Goal: Task Accomplishment & Management: Complete application form

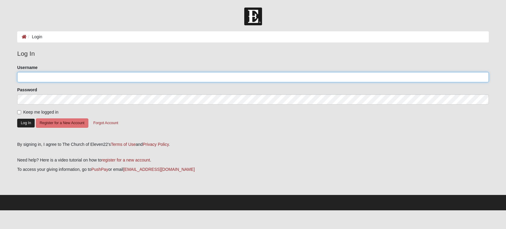
type input "timothyjohnhaines@gmail.com"
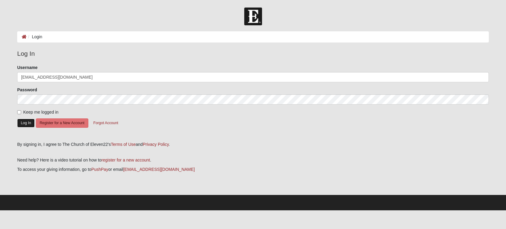
click at [24, 125] on button "Log In" at bounding box center [26, 123] width 18 height 9
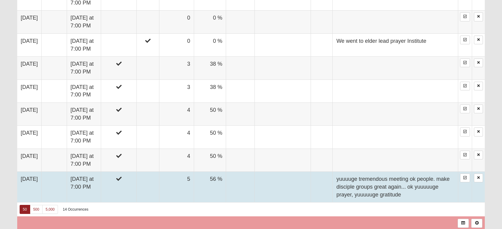
scroll to position [631, 0]
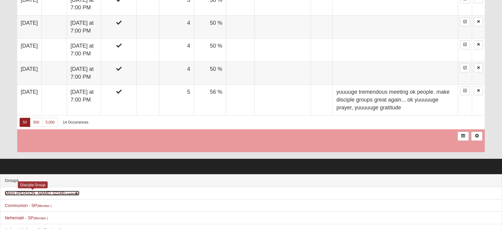
click at [38, 191] on link "Mens [PERSON_NAME] 32246 (Leader )" at bounding box center [42, 193] width 75 height 5
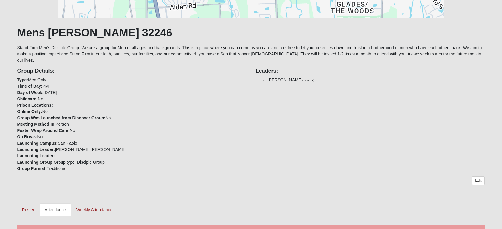
scroll to position [91, 0]
click at [29, 205] on link "Roster" at bounding box center [28, 210] width 22 height 13
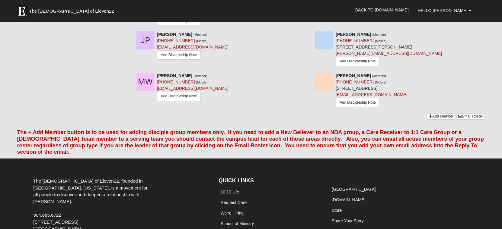
scroll to position [483, 0]
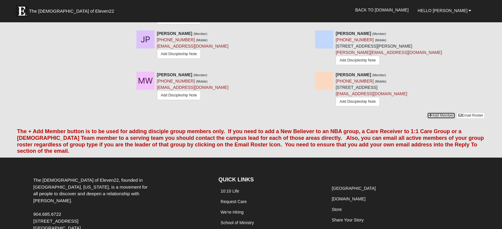
click at [437, 116] on link "Add Member" at bounding box center [441, 116] width 28 height 6
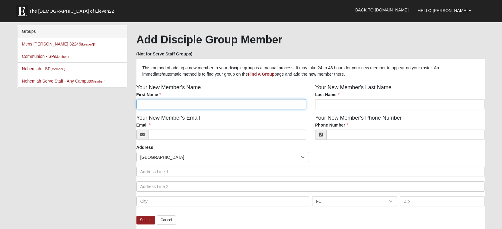
click at [168, 105] on input "First Name" at bounding box center [221, 104] width 170 height 10
type input "Jason"
type input "Drawdy"
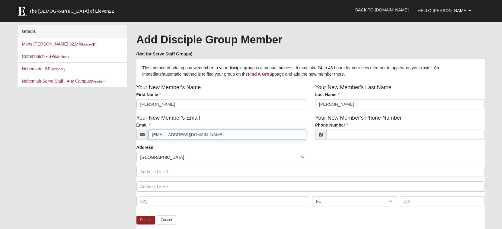
type input "way2cleanservices.jaxfl@gmail.com"
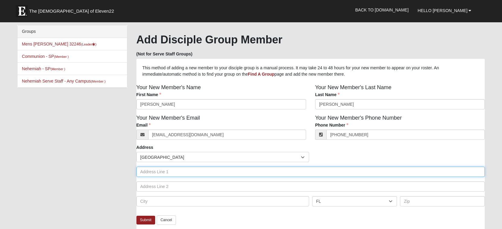
type input "(352) 203-7512"
click at [169, 172] on input "text" at bounding box center [310, 172] width 349 height 10
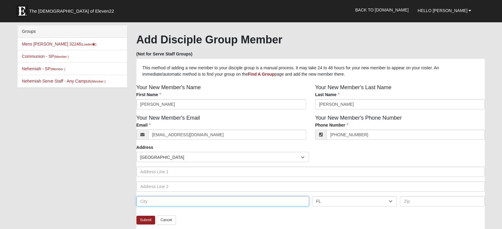
click at [163, 199] on input "text" at bounding box center [222, 201] width 173 height 10
type input "[GEOGRAPHIC_DATA]"
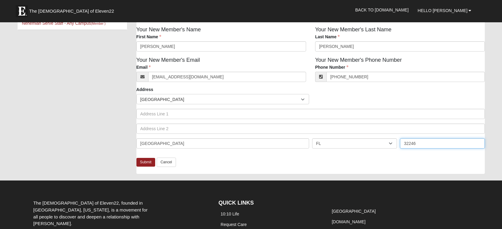
scroll to position [60, 0]
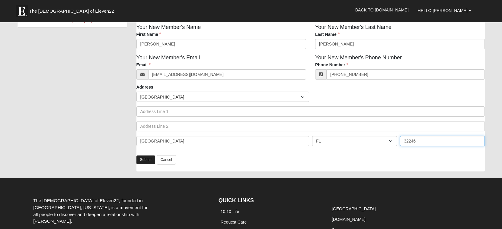
type input "32246"
click at [146, 158] on link "Submit" at bounding box center [145, 160] width 19 height 9
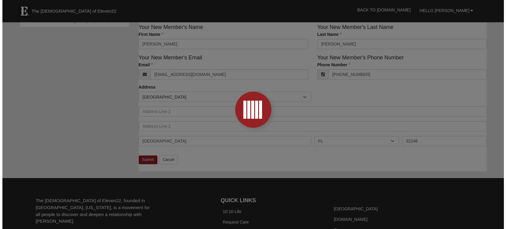
scroll to position [0, 0]
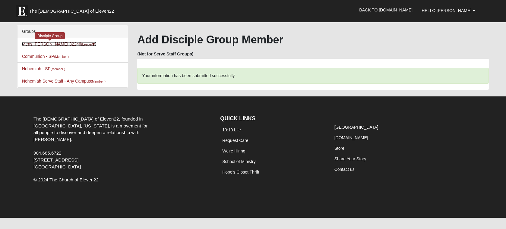
click at [81, 45] on small "(Leader )" at bounding box center [88, 45] width 15 height 4
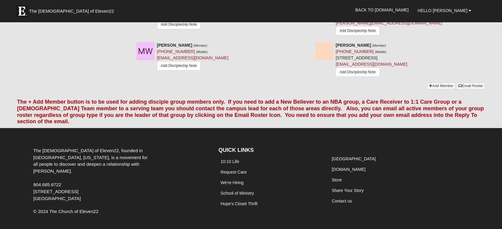
scroll to position [513, 0]
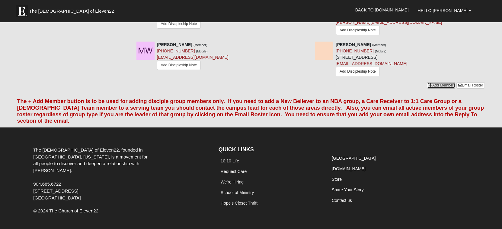
click at [432, 88] on link "Add Member" at bounding box center [441, 85] width 28 height 6
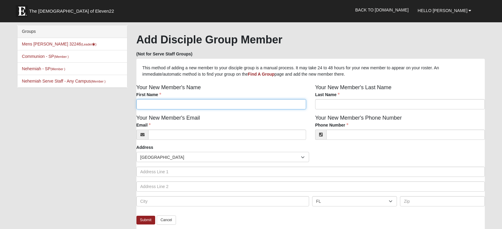
click at [167, 108] on input "First Name" at bounding box center [221, 104] width 170 height 10
type input "[PERSON_NAME]"
type input "xu"
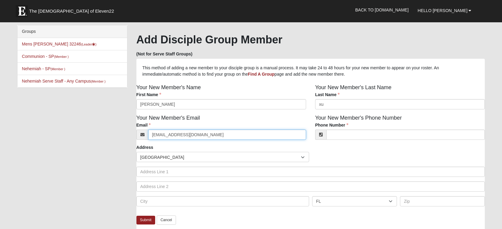
type input "[EMAIL_ADDRESS][DOMAIN_NAME]"
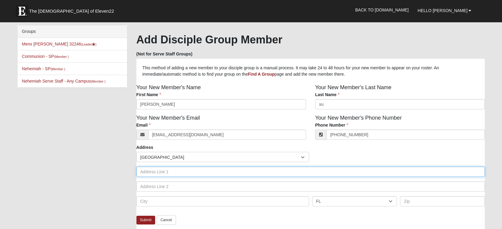
type input "[PHONE_NUMBER]"
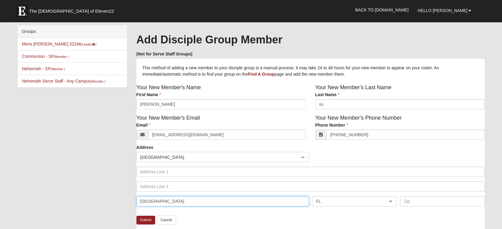
type input "[GEOGRAPHIC_DATA]"
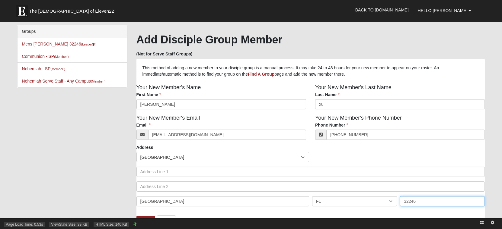
type input "32246"
click at [147, 222] on div "Page Load Time: 0.53s ViewState Size: 39 KB HTML Size: 140 KB" at bounding box center [251, 223] width 502 height 11
click at [149, 219] on div "Page Load Time: 0.53s ViewState Size: 39 KB HTML Size: 140 KB" at bounding box center [251, 223] width 502 height 11
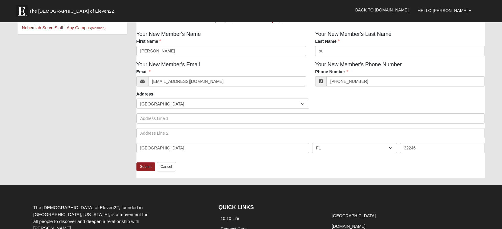
scroll to position [60, 0]
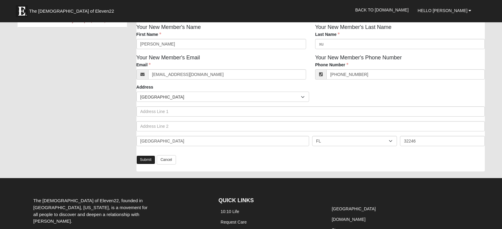
click at [144, 159] on link "Submit" at bounding box center [145, 160] width 19 height 9
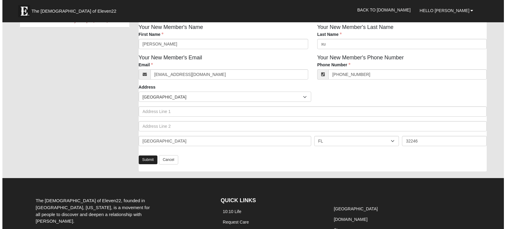
scroll to position [0, 0]
